Goal: Task Accomplishment & Management: Complete application form

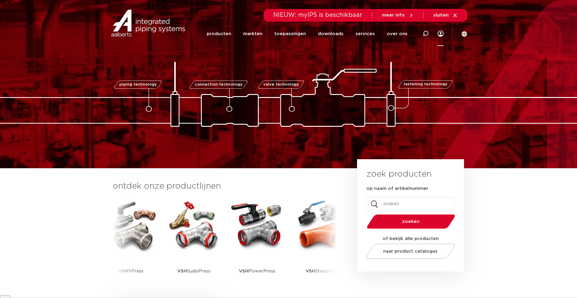
click at [440, 35] on icon at bounding box center [441, 34] width 6 height 6
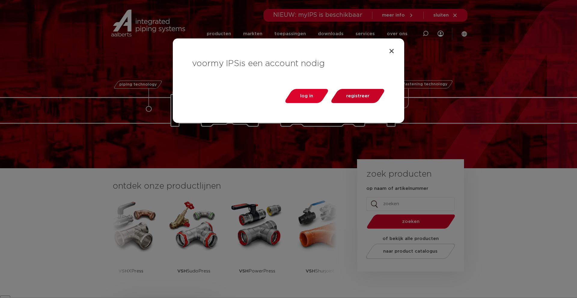
click at [357, 94] on span "registreer" at bounding box center [357, 96] width 23 height 5
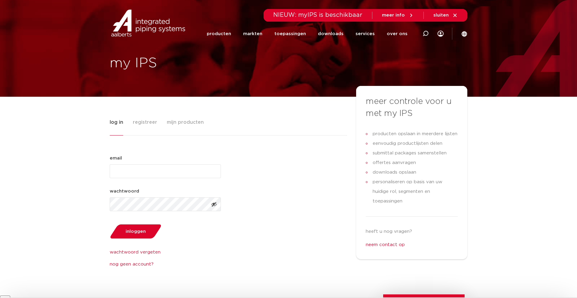
click at [144, 122] on span "registreer" at bounding box center [145, 122] width 24 height 12
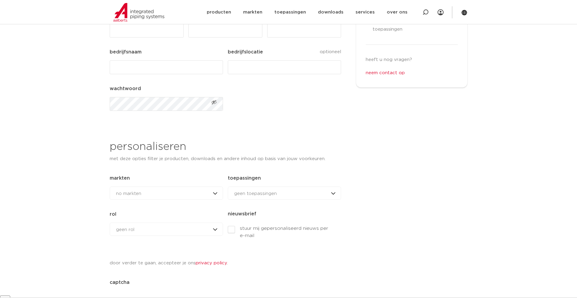
scroll to position [177, 0]
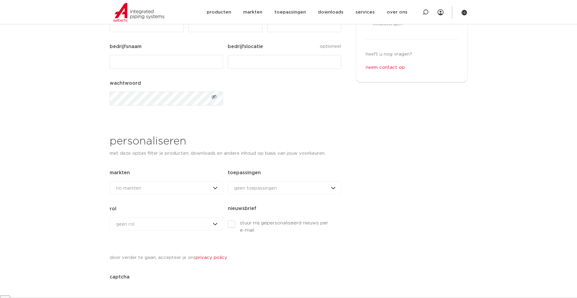
click at [164, 225] on div "geen rol geen rol geen rol installateur ingenieur reseller andere rol" at bounding box center [166, 223] width 113 height 13
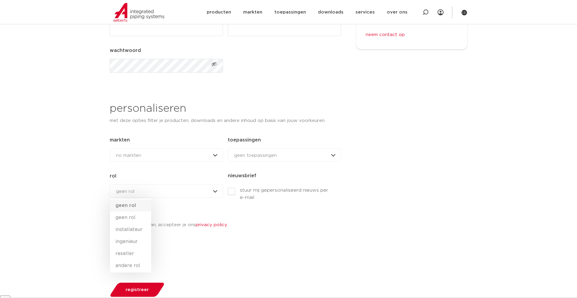
scroll to position [216, 0]
